Goal: Information Seeking & Learning: Learn about a topic

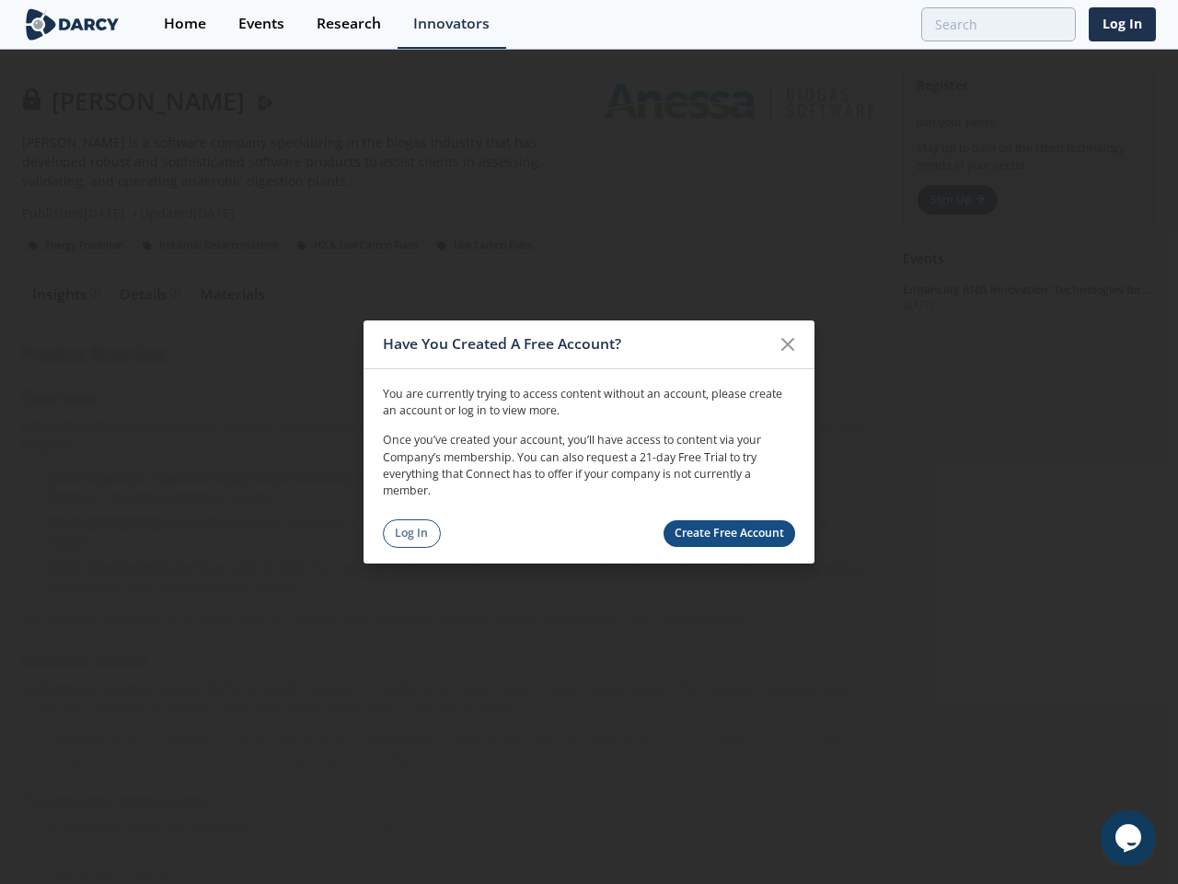
click at [589, 442] on p "Once you’ve created your account, you’ll have access to content via your Compan…" at bounding box center [589, 466] width 412 height 68
click at [788, 344] on icon at bounding box center [787, 344] width 11 height 11
click at [1129, 838] on icon "$i18n('chat', 'chat_widget')" at bounding box center [1129, 838] width 26 height 28
